Goal: Navigation & Orientation: Find specific page/section

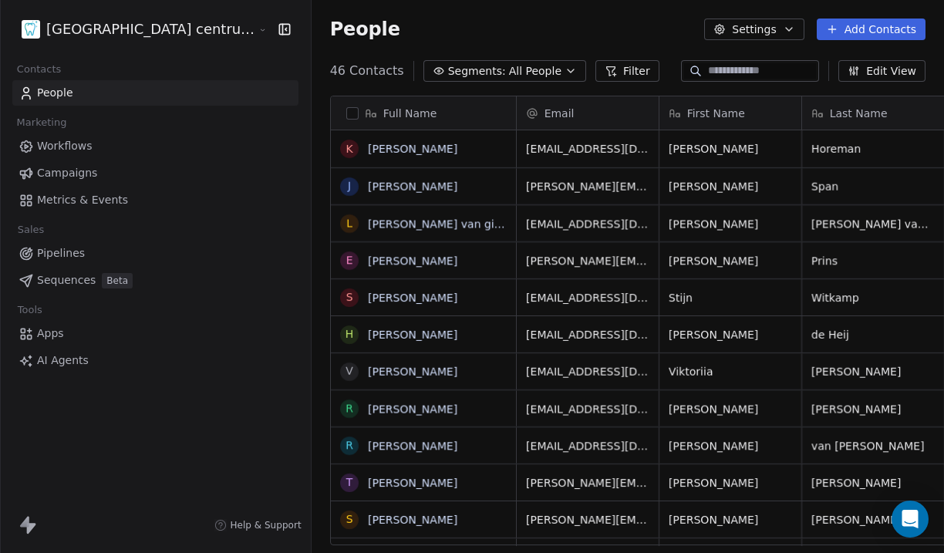
scroll to position [487, 687]
click at [143, 31] on html "Tandheelkundig centrum Sassembourg Contacts People Marketing Workflows Campaign…" at bounding box center [472, 276] width 944 height 553
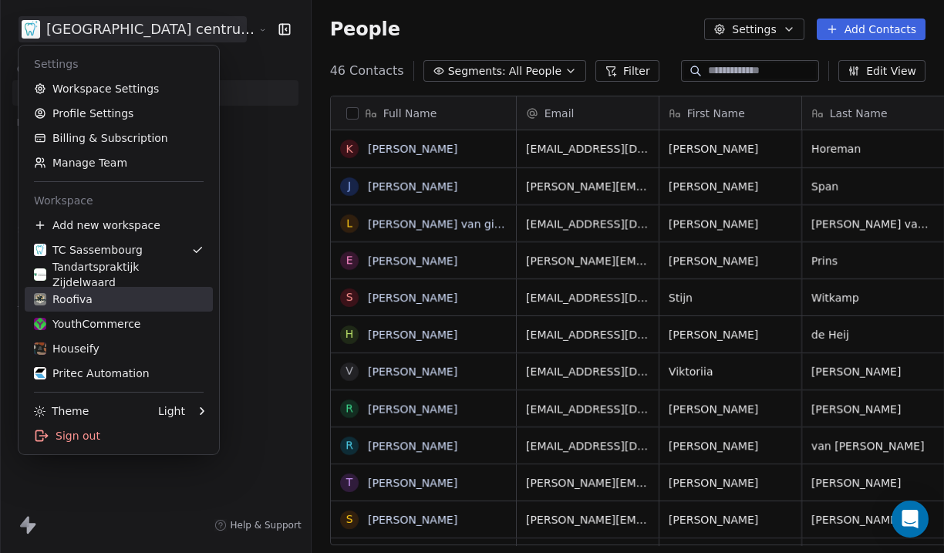
click at [137, 298] on div "Roofiva" at bounding box center [119, 299] width 170 height 15
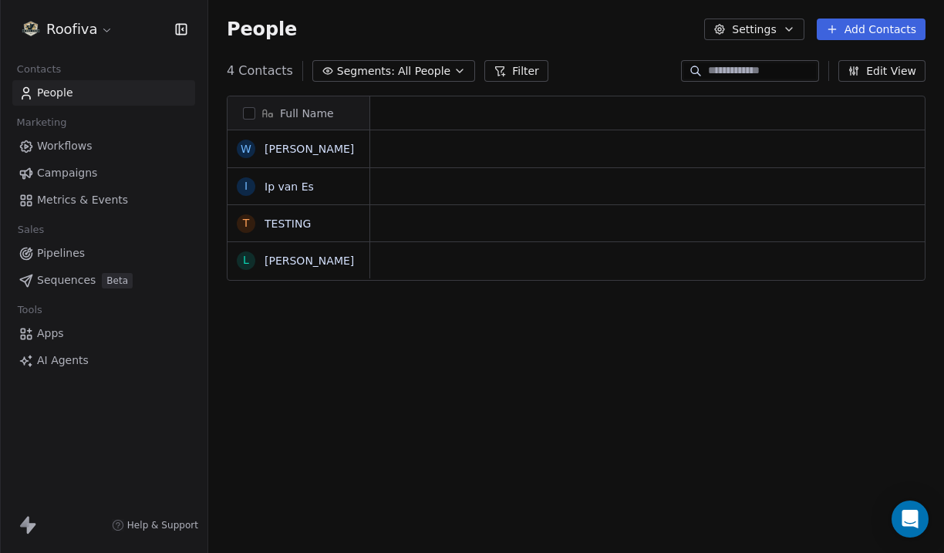
scroll to position [1, 1]
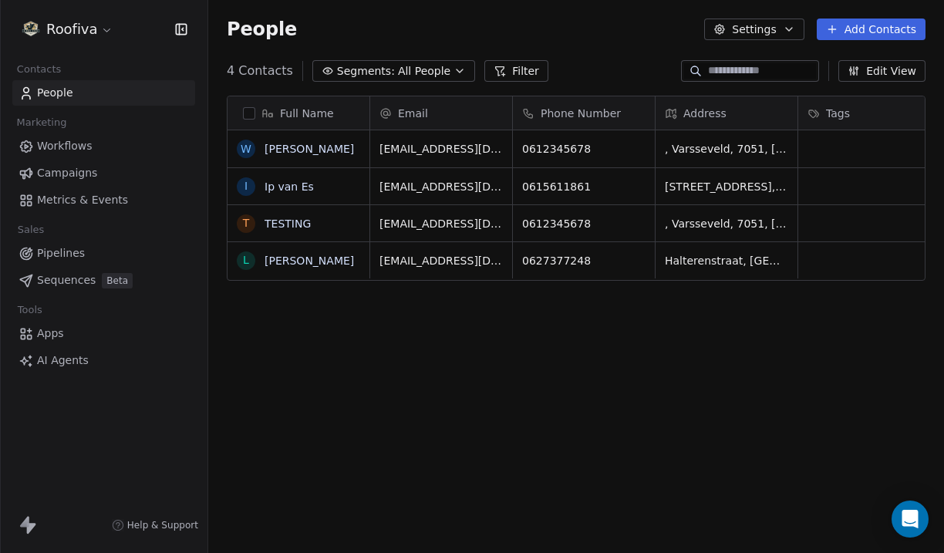
click at [113, 144] on link "Workflows" at bounding box center [103, 145] width 183 height 25
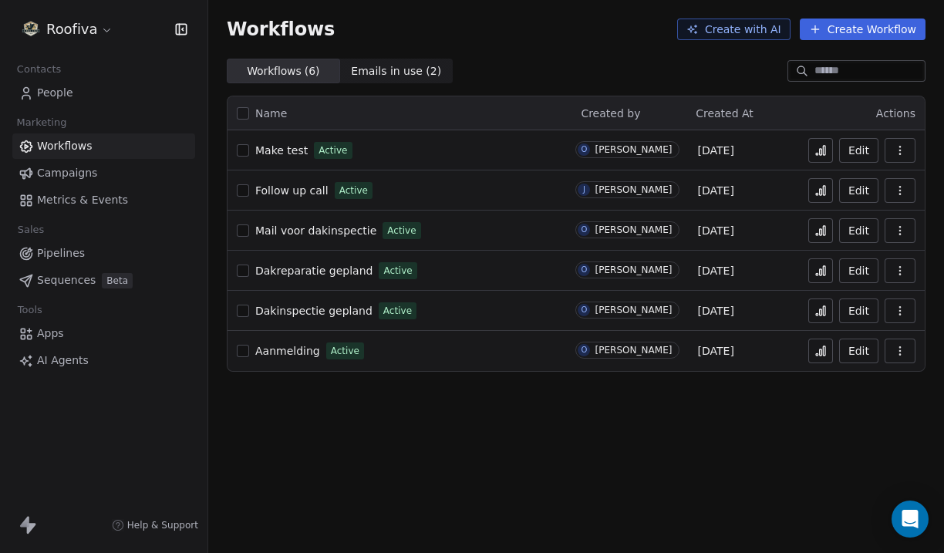
click at [110, 37] on html "Roofiva Contacts People Marketing Workflows Campaigns Metrics & Events Sales Pi…" at bounding box center [472, 276] width 944 height 553
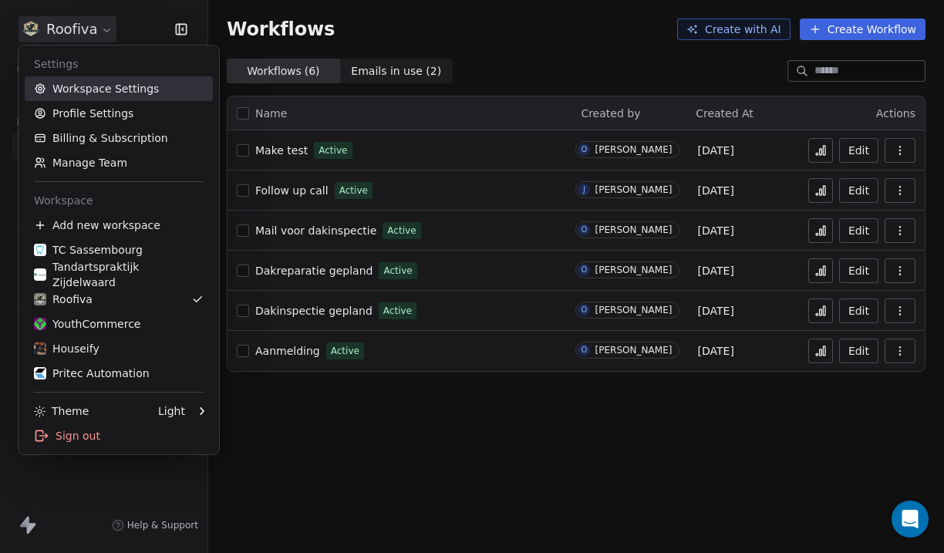
click at [110, 79] on link "Workspace Settings" at bounding box center [119, 88] width 188 height 25
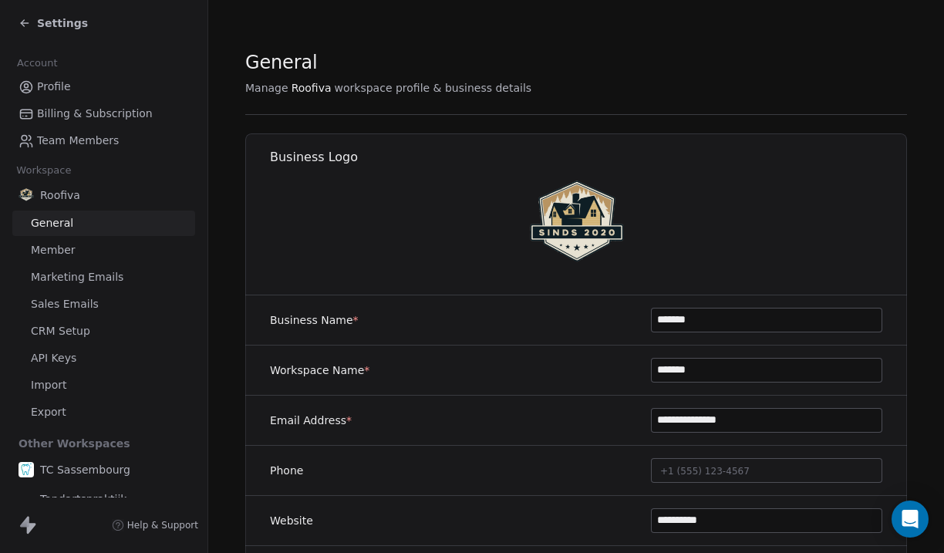
click at [70, 140] on span "Team Members" at bounding box center [78, 141] width 82 height 16
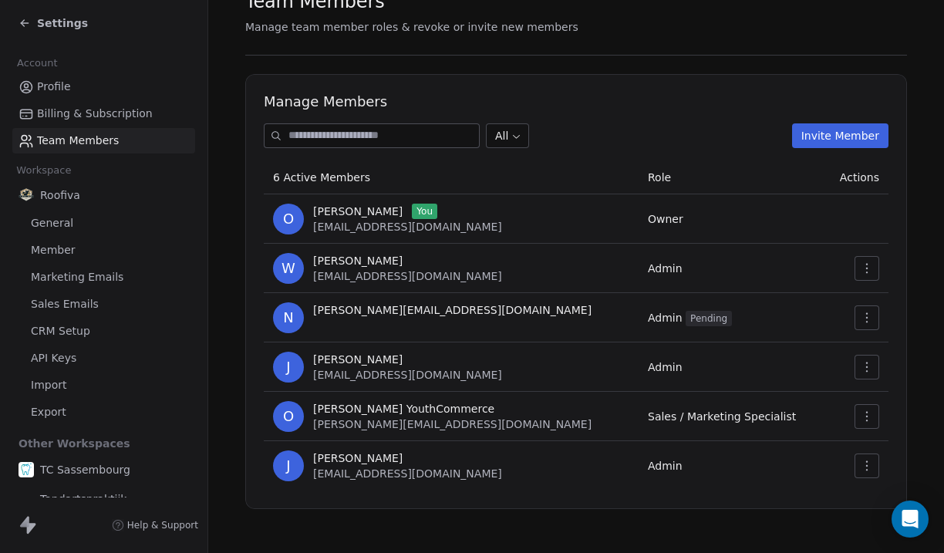
scroll to position [66, 0]
